Goal: Task Accomplishment & Management: Use online tool/utility

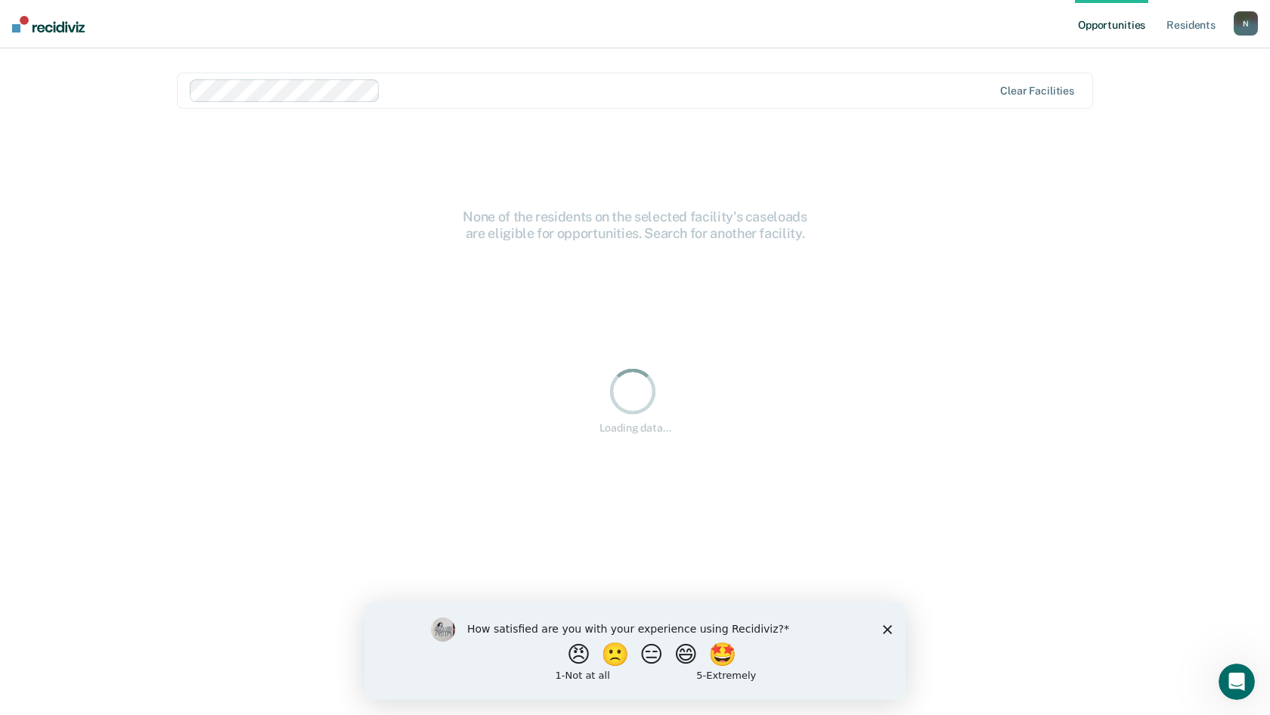
click at [883, 631] on icon "Close survey" at bounding box center [887, 628] width 9 height 9
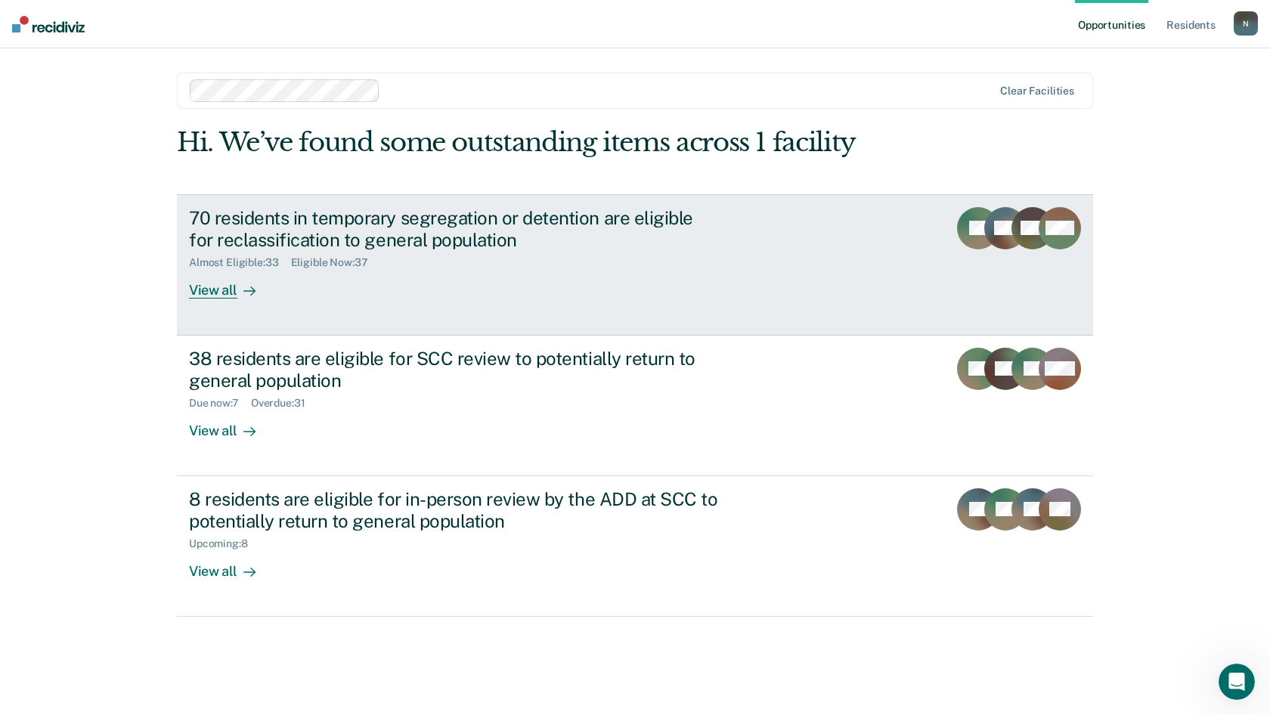
click at [224, 297] on div "View all" at bounding box center [231, 283] width 85 height 29
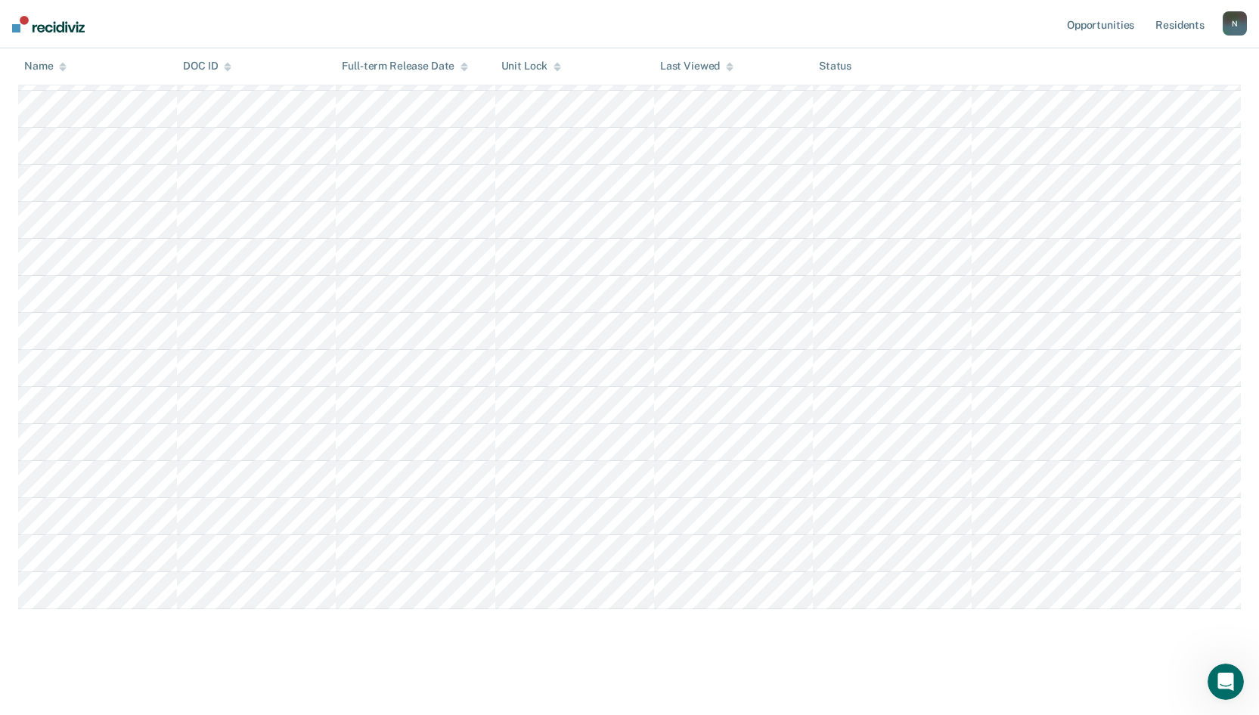
scroll to position [1092, 0]
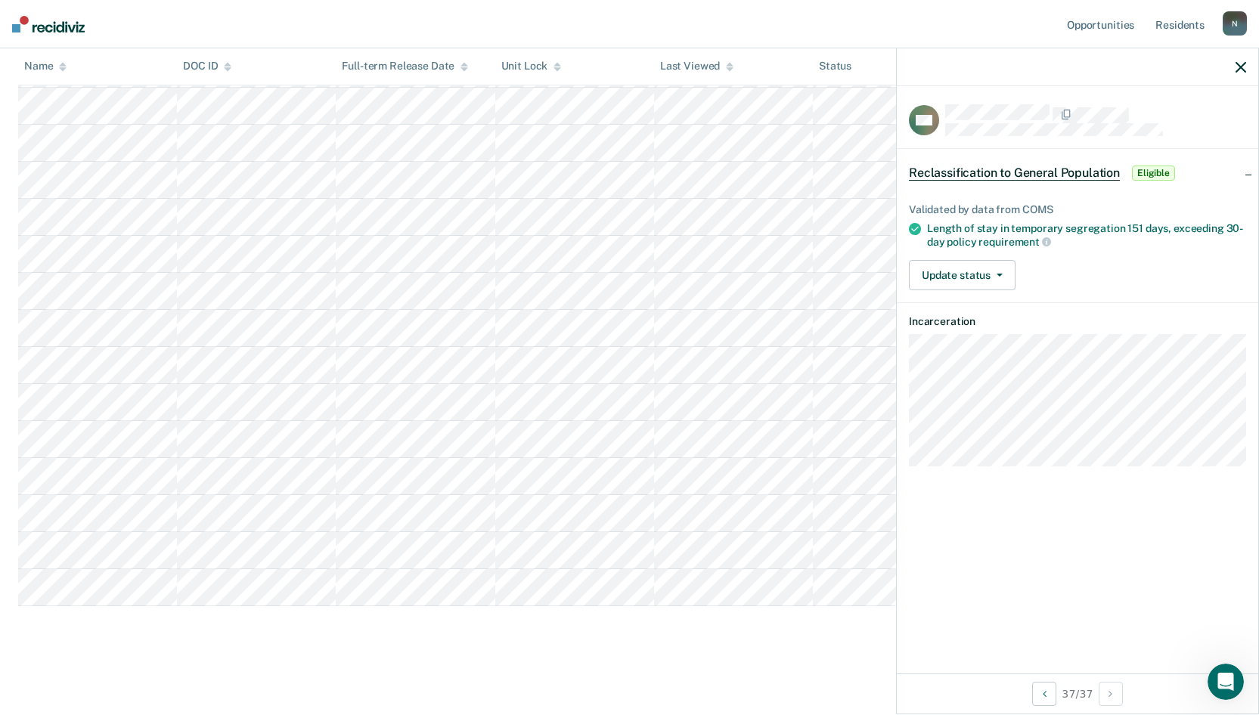
click at [856, 4] on nav "Opportunities Resident s [EMAIL_ADDRESS][US_STATE][DOMAIN_NAME] N Profile How i…" at bounding box center [629, 24] width 1259 height 48
click at [1002, 278] on button "Update status" at bounding box center [962, 275] width 107 height 30
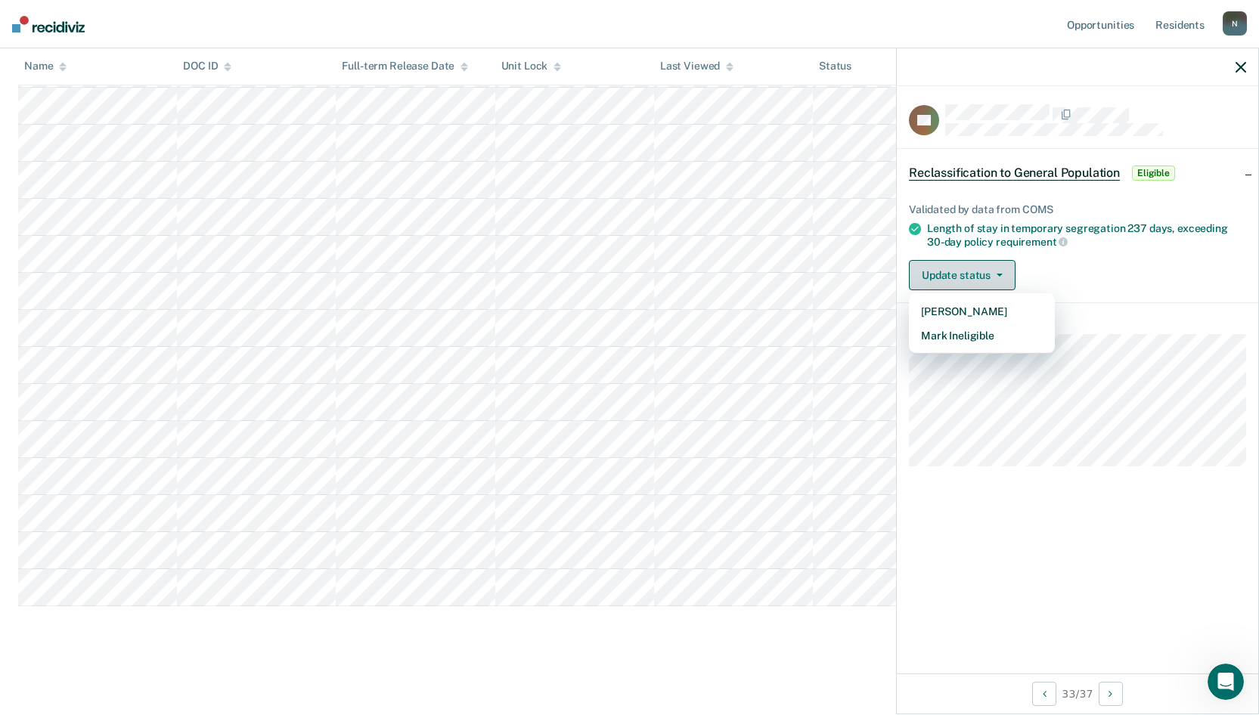
click at [1002, 278] on button "Update status" at bounding box center [962, 275] width 107 height 30
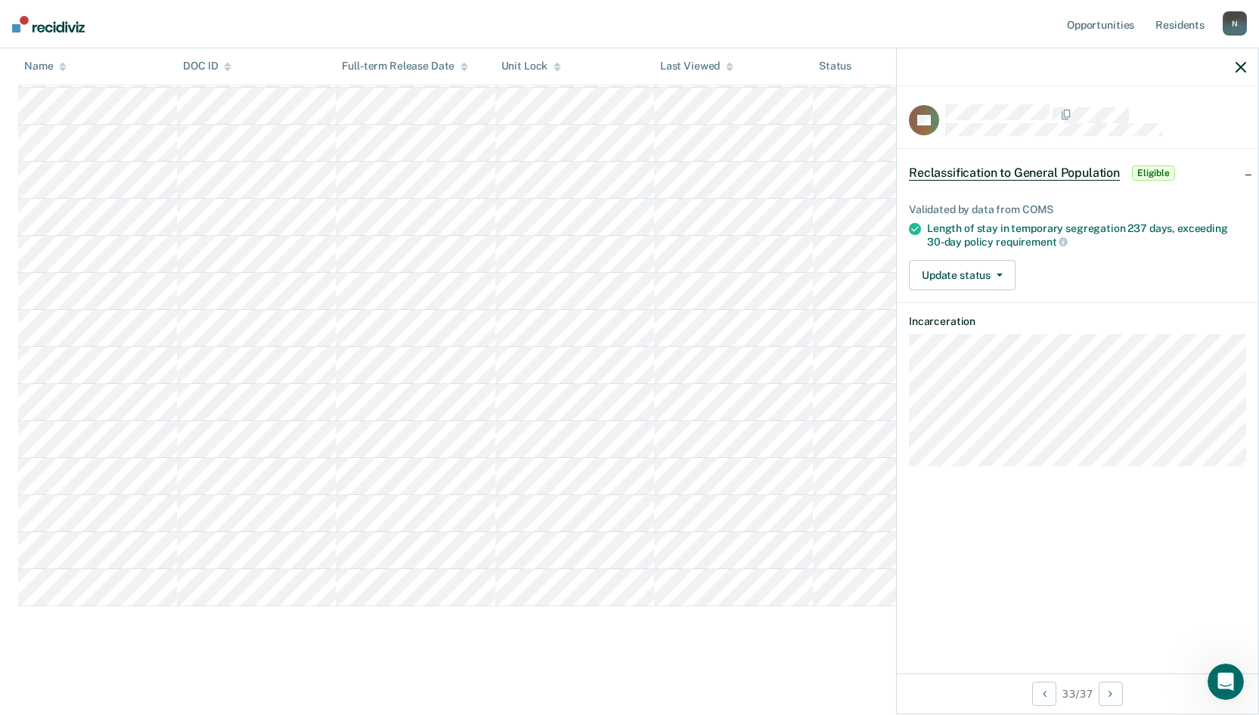
click at [1240, 67] on icon "button" at bounding box center [1240, 67] width 11 height 11
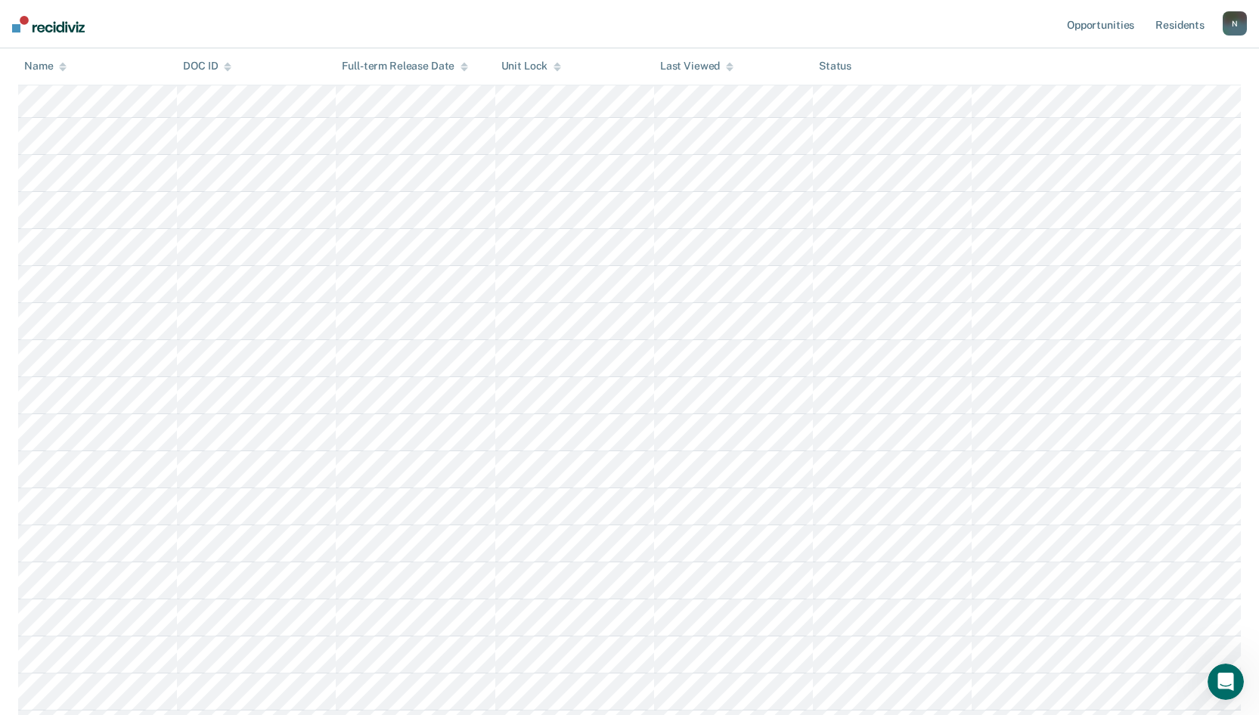
scroll to position [0, 0]
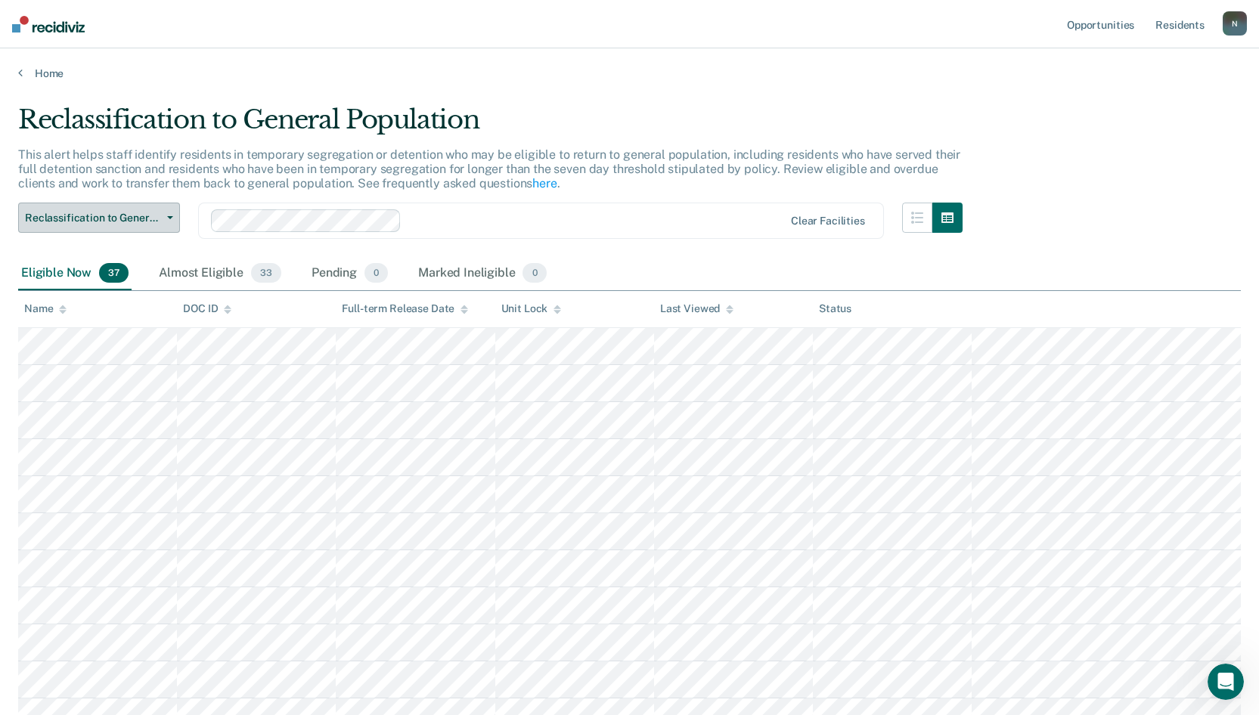
click at [172, 213] on button "Reclassification to General Population" at bounding box center [99, 218] width 162 height 30
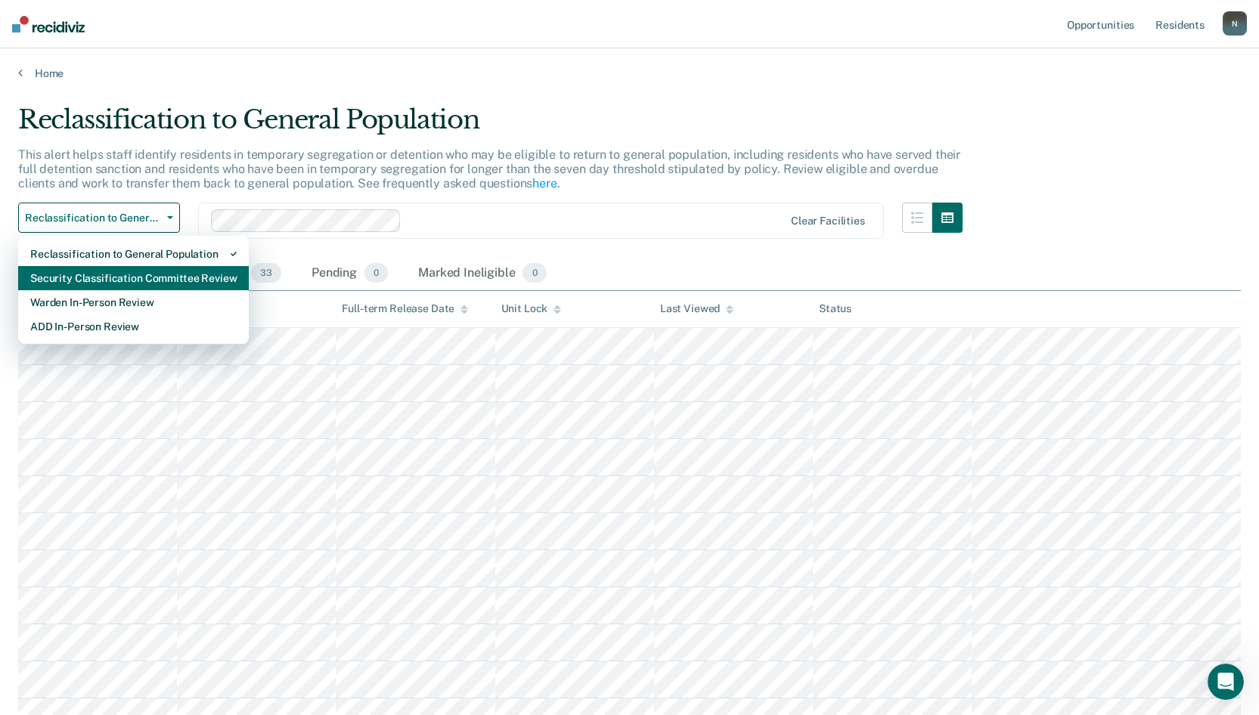
click at [160, 274] on div "Security Classification Committee Review" at bounding box center [133, 278] width 206 height 24
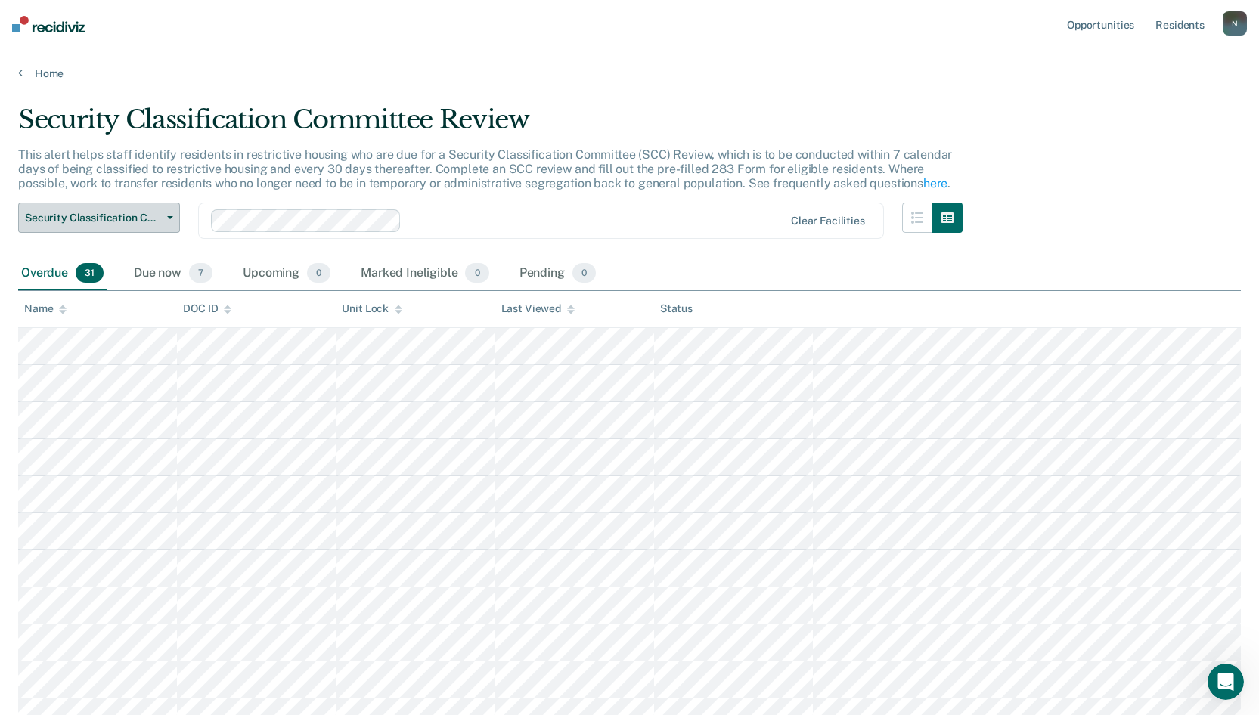
click at [174, 226] on button "Security Classification Committee Review" at bounding box center [99, 218] width 162 height 30
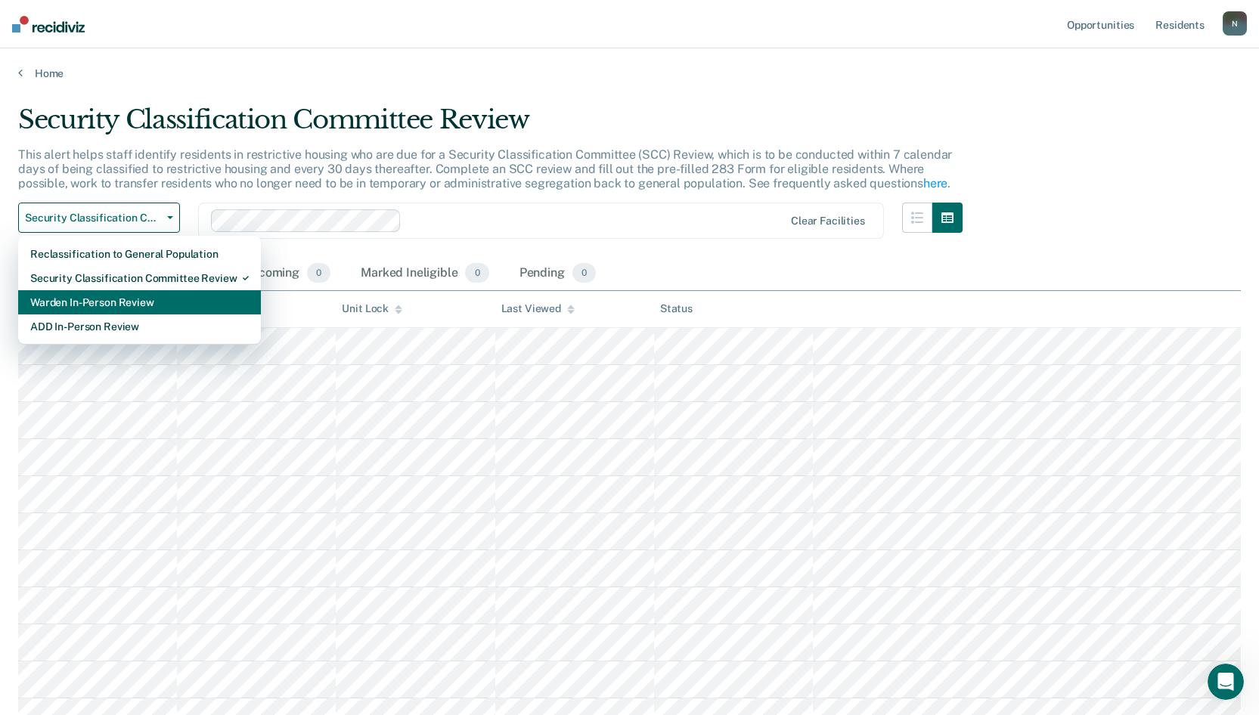
click at [164, 296] on div "Warden In-Person Review" at bounding box center [139, 302] width 218 height 24
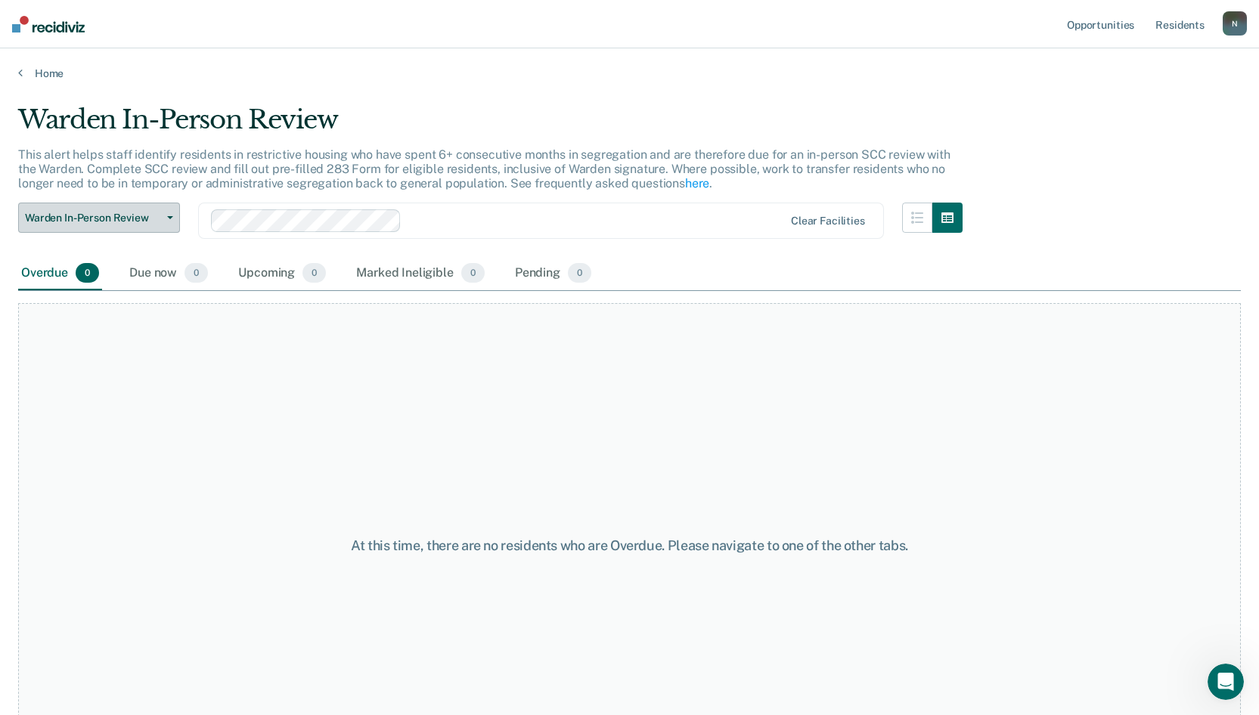
click at [166, 222] on button "Warden In-Person Review" at bounding box center [99, 218] width 162 height 30
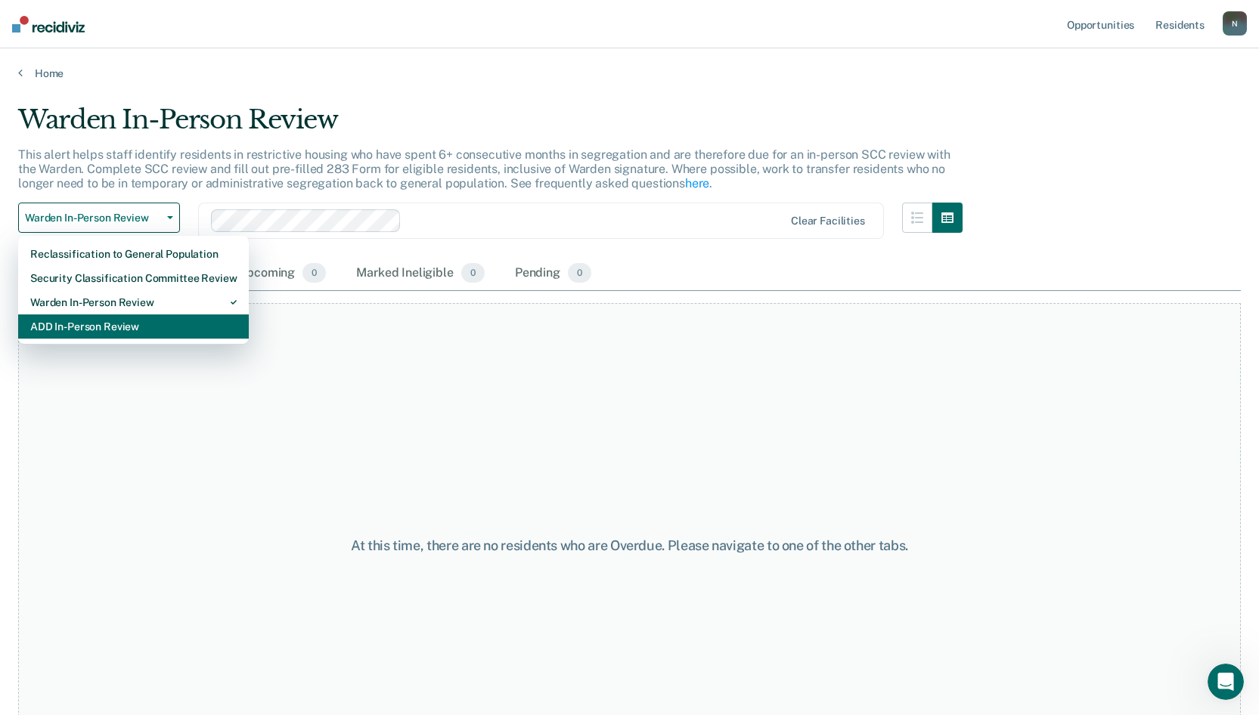
click at [113, 324] on div "ADD In-Person Review" at bounding box center [133, 327] width 206 height 24
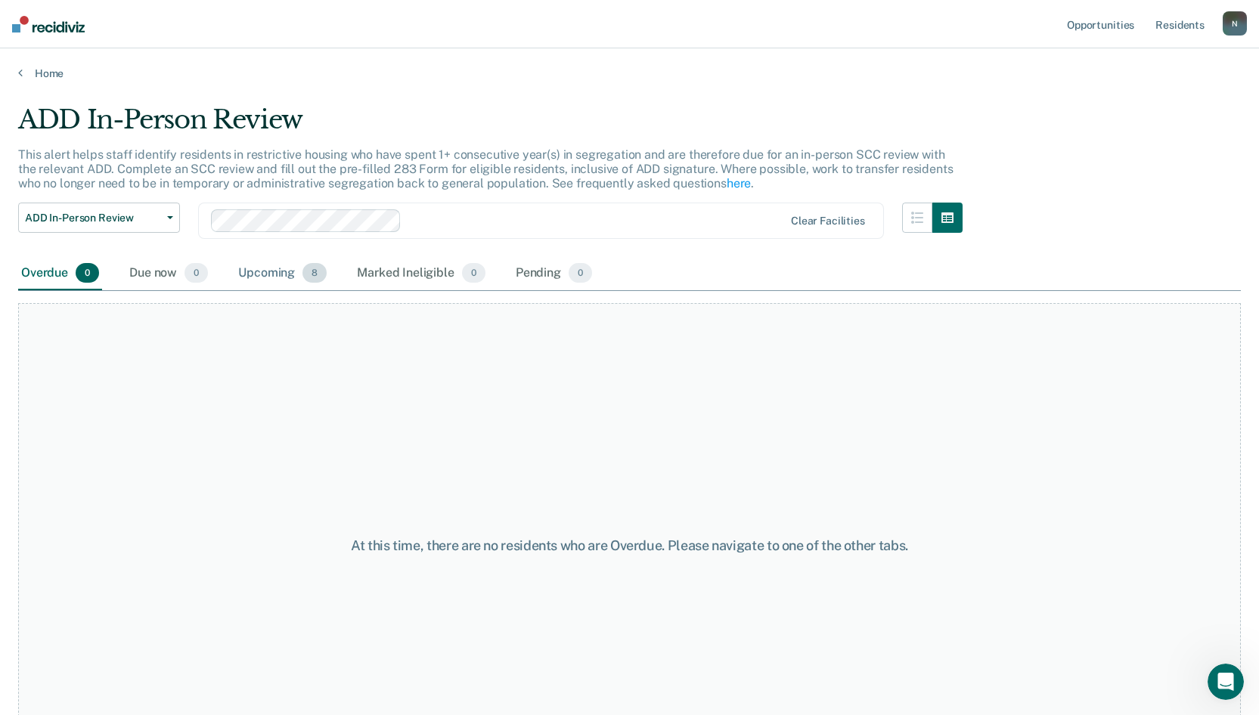
click at [263, 275] on div "Upcoming 8" at bounding box center [282, 273] width 95 height 33
